Goal: Task Accomplishment & Management: Manage account settings

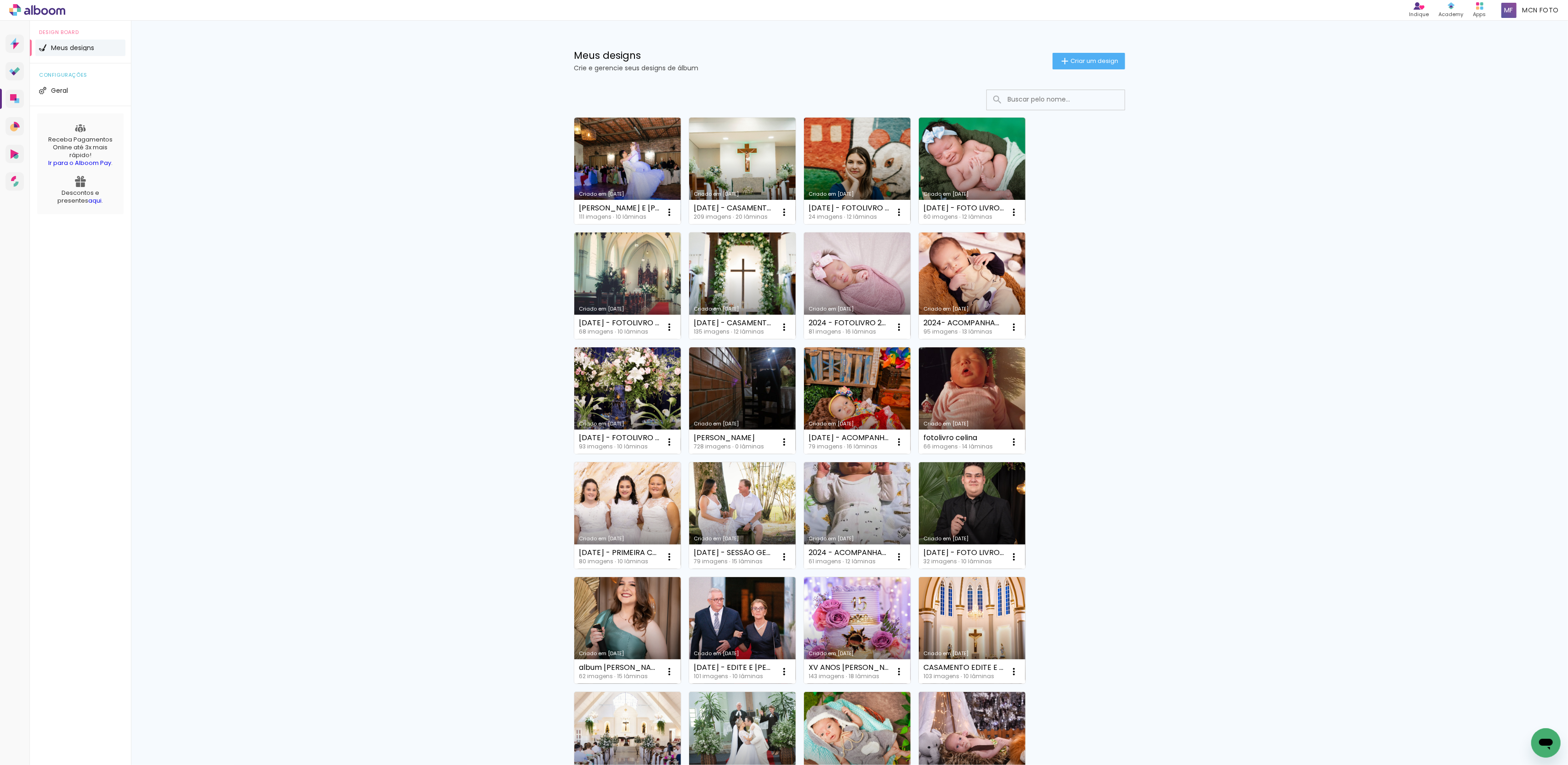
click at [830, 45] on div "Meus designs Crie e gerencie seus designs de álbum Criar um design" at bounding box center [849, 51] width 597 height 60
click at [781, 55] on h1 "Meus designs" at bounding box center [813, 55] width 478 height 10
click at [15, 40] on icon at bounding box center [13, 41] width 6 height 7
